Goal: Task Accomplishment & Management: Manage account settings

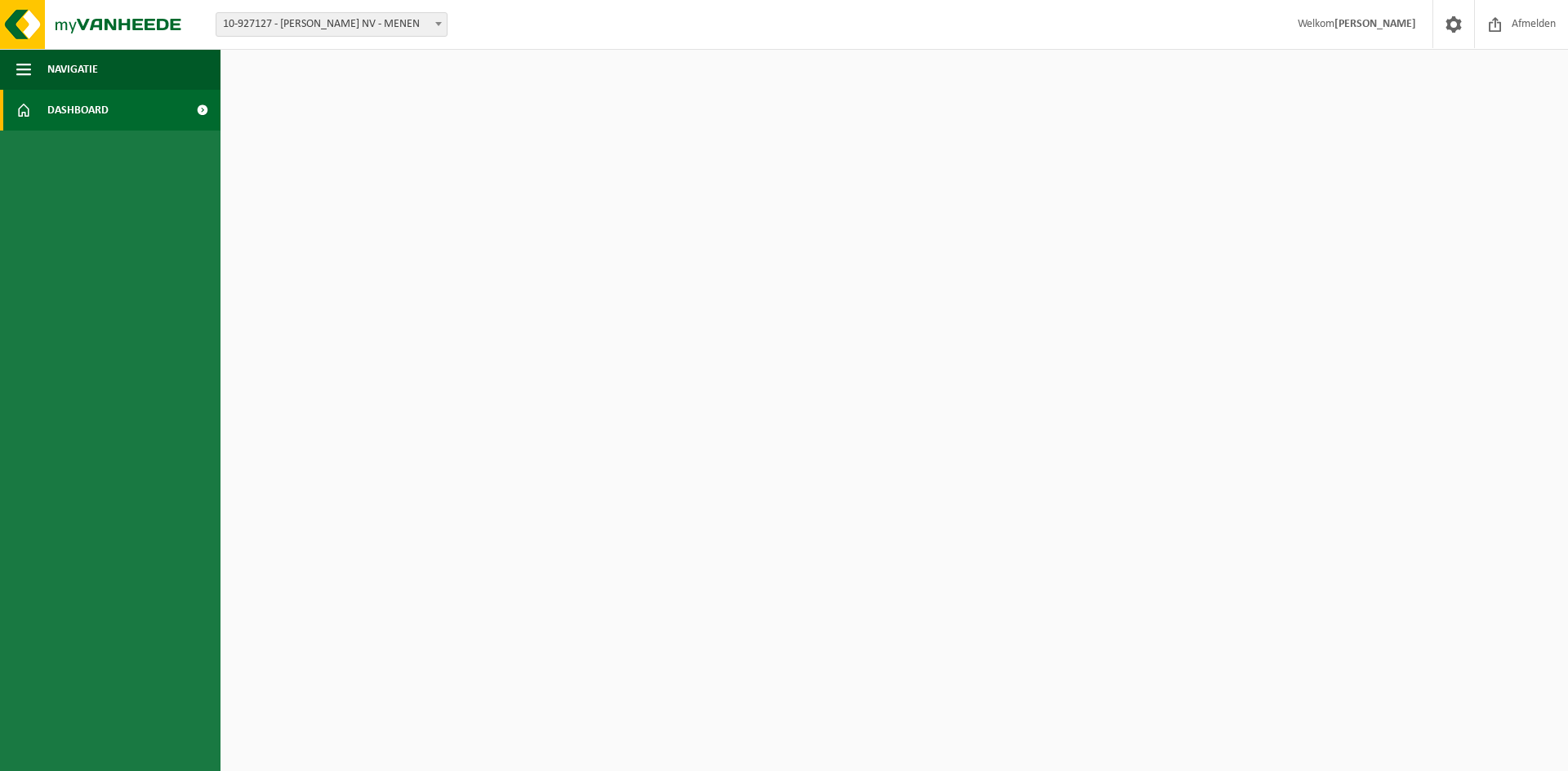
click at [201, 108] on span at bounding box center [202, 110] width 36 height 41
click at [437, 20] on span at bounding box center [438, 23] width 16 height 21
click at [1381, 26] on strong "[PERSON_NAME]" at bounding box center [1375, 24] width 82 height 12
